Goal: Find specific page/section: Find specific page/section

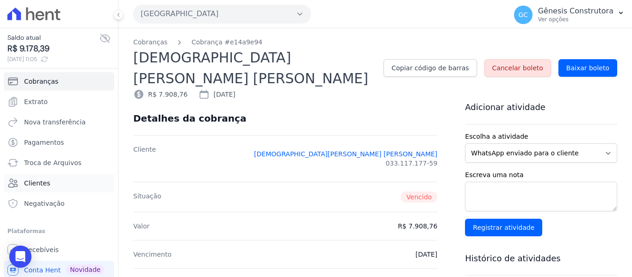
click at [52, 184] on link "Clientes" at bounding box center [59, 183] width 111 height 19
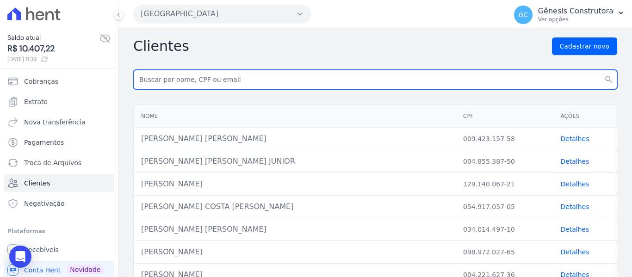
click at [203, 78] on input "text" at bounding box center [375, 79] width 484 height 19
paste input "João Henrique Batista Pinheiro"
type input "João Henrique Batista Pinheiro"
click at [601, 70] on button "search" at bounding box center [609, 79] width 17 height 19
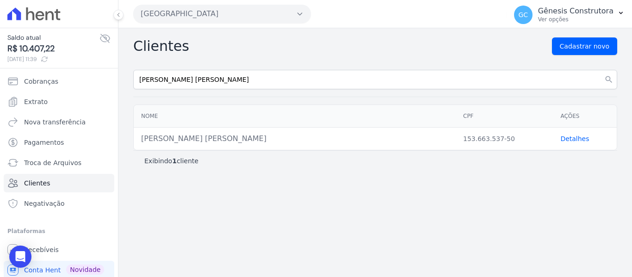
click at [568, 139] on link "Detalhes" at bounding box center [575, 138] width 29 height 7
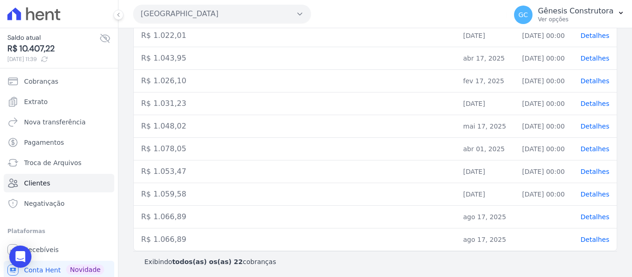
scroll to position [440, 0]
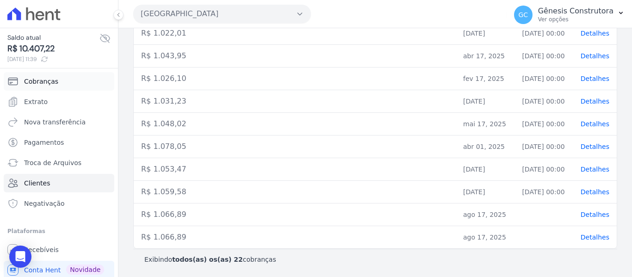
click at [38, 84] on span "Cobranças" at bounding box center [41, 81] width 34 height 9
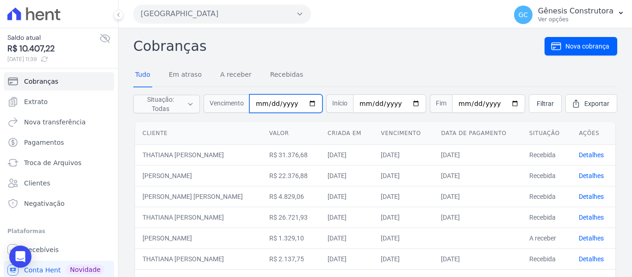
click at [262, 110] on input "date" at bounding box center [286, 103] width 73 height 19
type input "[DATE]"
click at [537, 103] on span "Filtrar" at bounding box center [545, 103] width 17 height 9
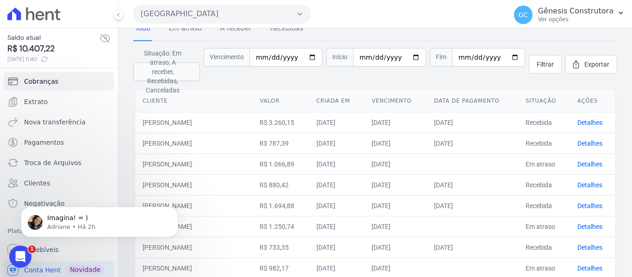
scroll to position [93, 0]
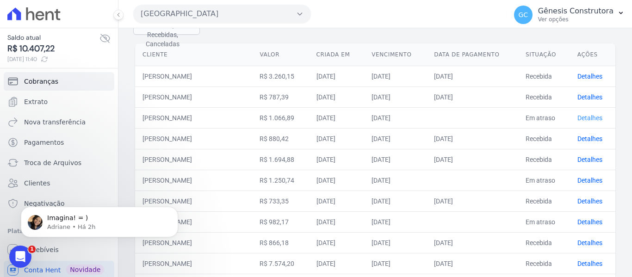
click at [591, 114] on link "Detalhes" at bounding box center [590, 117] width 25 height 7
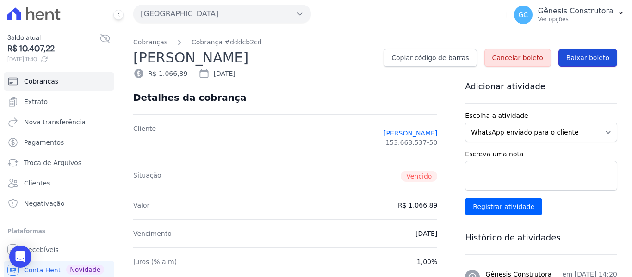
click at [589, 55] on span "Baixar boleto" at bounding box center [588, 57] width 43 height 9
